Goal: Task Accomplishment & Management: Manage account settings

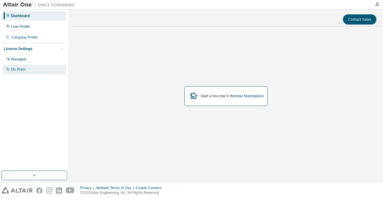
click at [23, 71] on div "On Prem" at bounding box center [18, 69] width 14 height 5
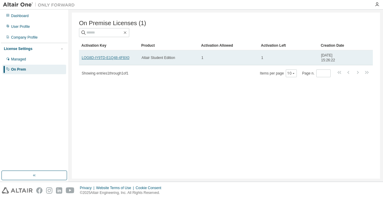
click at [112, 58] on link "LOG8D-IY9TD-E1Q48-4F8X0" at bounding box center [106, 58] width 48 height 4
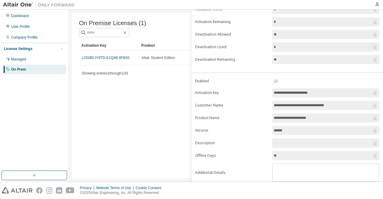
scroll to position [74, 0]
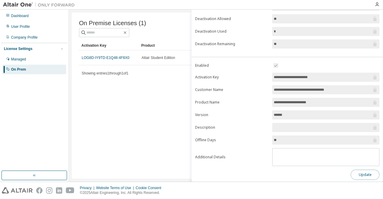
click at [361, 174] on button "Update" at bounding box center [365, 175] width 29 height 10
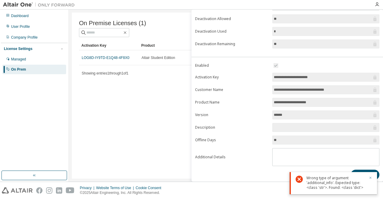
click at [370, 176] on icon "button" at bounding box center [371, 178] width 4 height 4
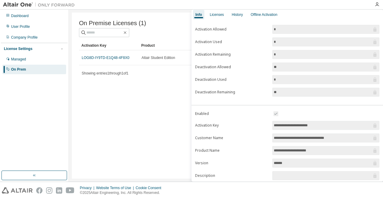
scroll to position [0, 0]
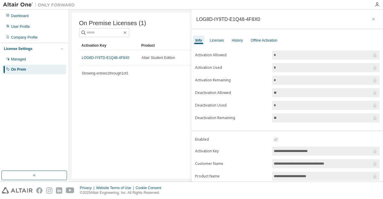
click at [74, 130] on div "On Premise Licenses (1) Clear Load Save Save As Field Operator Value Select fil…" at bounding box center [226, 96] width 308 height 166
click at [371, 20] on icon "button" at bounding box center [373, 19] width 4 height 5
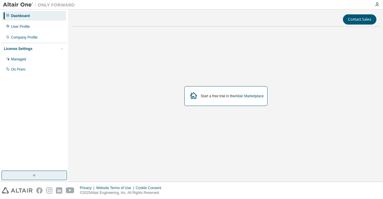
click at [44, 171] on button "button" at bounding box center [34, 176] width 66 height 10
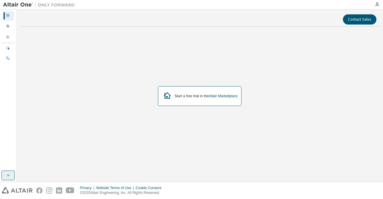
click at [2, 173] on button "button" at bounding box center [7, 176] width 13 height 10
